Goal: Book appointment/travel/reservation

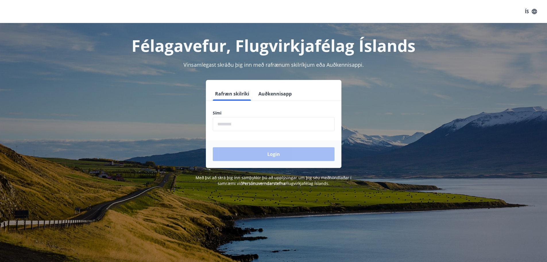
click at [248, 125] on input "phone" at bounding box center [274, 124] width 122 height 14
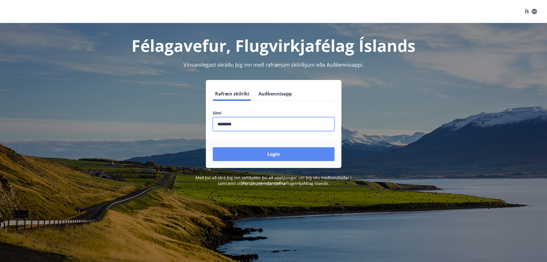
type input "********"
click at [272, 150] on button "Login" at bounding box center [274, 154] width 122 height 14
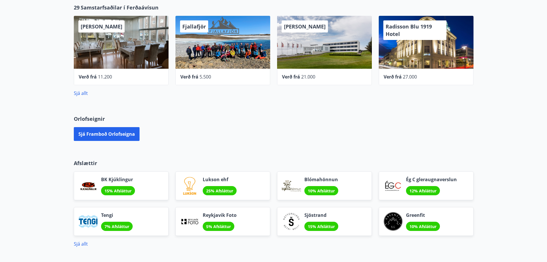
scroll to position [258, 0]
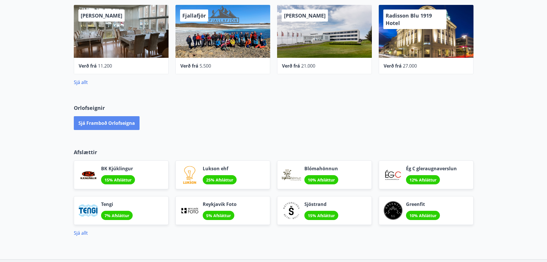
click at [110, 121] on button "Sjá framboð orlofseigna" at bounding box center [107, 123] width 66 height 14
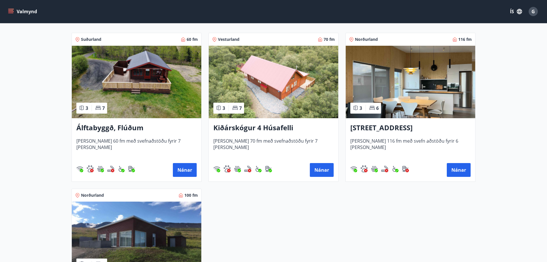
scroll to position [86, 0]
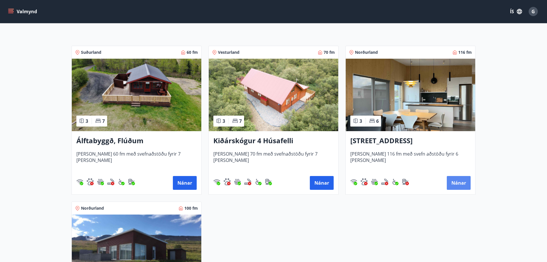
click at [462, 182] on button "Nánar" at bounding box center [459, 183] width 24 height 14
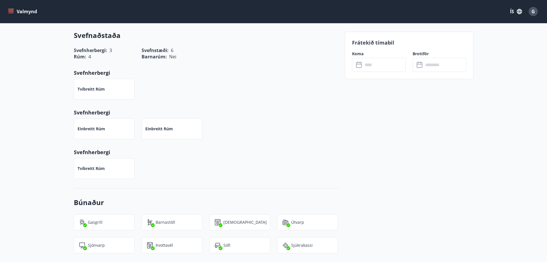
scroll to position [316, 0]
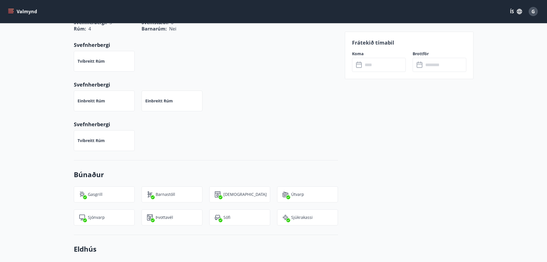
click at [380, 65] on input "text" at bounding box center [384, 65] width 43 height 14
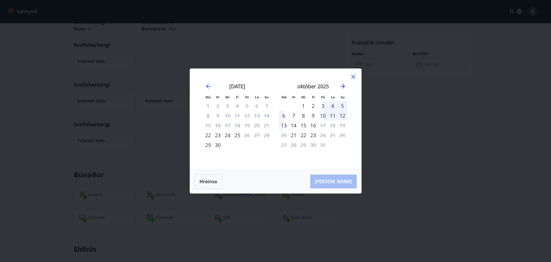
click at [341, 86] on icon "Move forward to switch to the next month." at bounding box center [343, 86] width 5 height 5
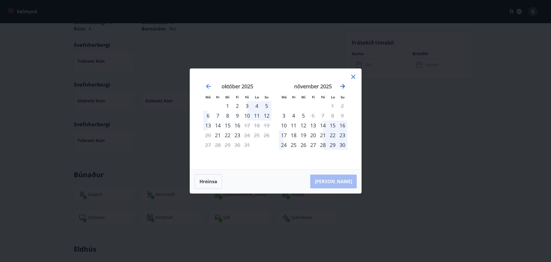
click at [341, 86] on icon "Move forward to switch to the next month." at bounding box center [343, 86] width 5 height 5
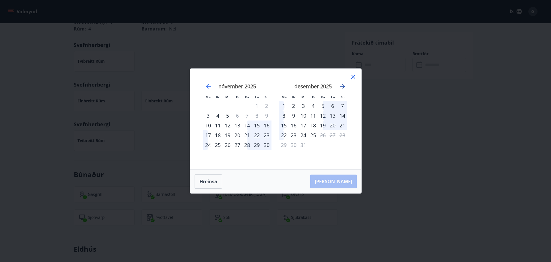
click at [341, 86] on icon "Move forward to switch to the next month." at bounding box center [343, 86] width 5 height 5
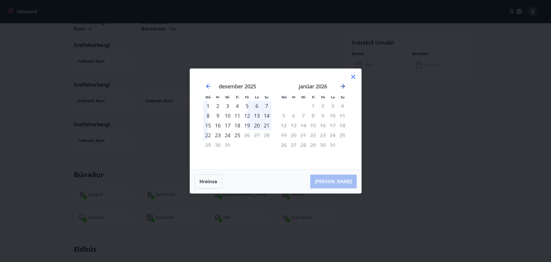
click at [341, 86] on icon "Move forward to switch to the next month." at bounding box center [343, 86] width 5 height 5
click at [205, 86] on icon "Move backward to switch to the previous month." at bounding box center [208, 86] width 7 height 7
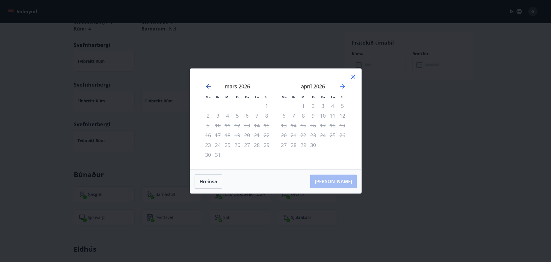
click at [205, 86] on icon "Move backward to switch to the previous month." at bounding box center [208, 86] width 7 height 7
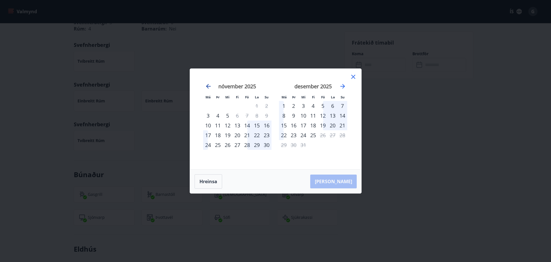
click at [205, 86] on icon "Move backward to switch to the previous month." at bounding box center [208, 86] width 7 height 7
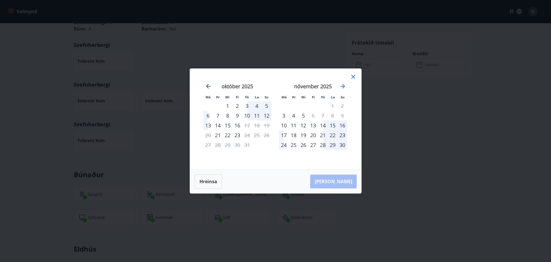
click at [205, 86] on icon "Move backward to switch to the previous month." at bounding box center [208, 86] width 7 height 7
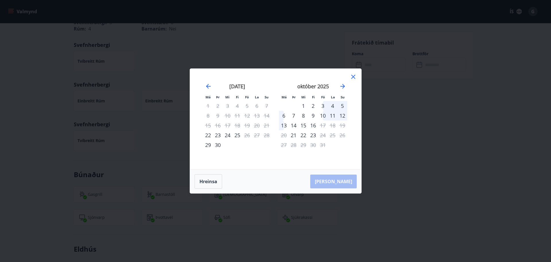
click at [354, 75] on icon at bounding box center [353, 76] width 7 height 7
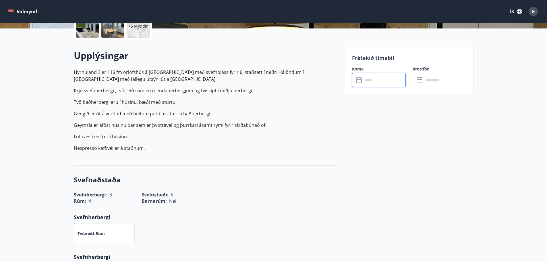
scroll to position [144, 0]
